Goal: Navigation & Orientation: Find specific page/section

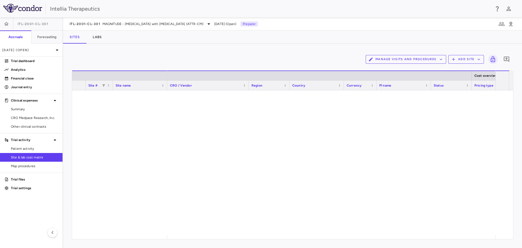
scroll to position [762, 0]
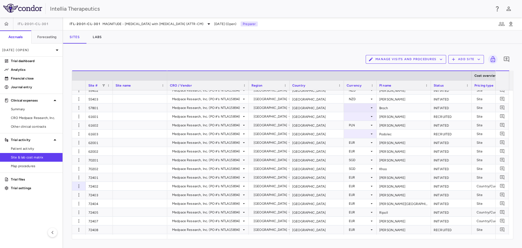
click at [236, 25] on span "[DATE] (Open)" at bounding box center [225, 23] width 22 height 5
click at [51, 53] on div "[DATE] (Open)" at bounding box center [31, 50] width 63 height 13
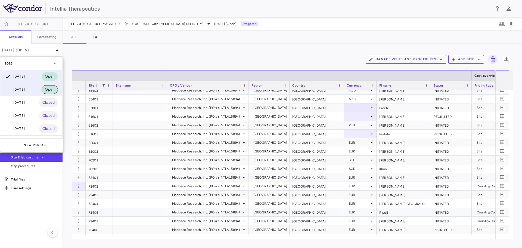
click at [51, 89] on span "Open" at bounding box center [50, 90] width 16 height 6
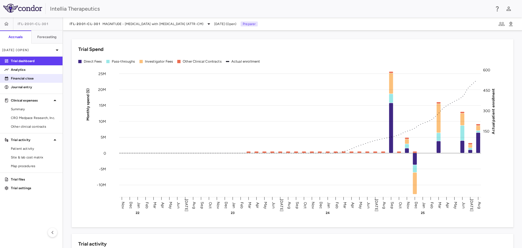
click at [30, 77] on p "Financial close" at bounding box center [34, 78] width 47 height 5
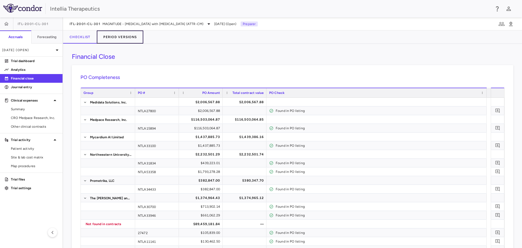
click at [127, 40] on button "Period Versions" at bounding box center [120, 36] width 47 height 13
